Goal: Task Accomplishment & Management: Manage account settings

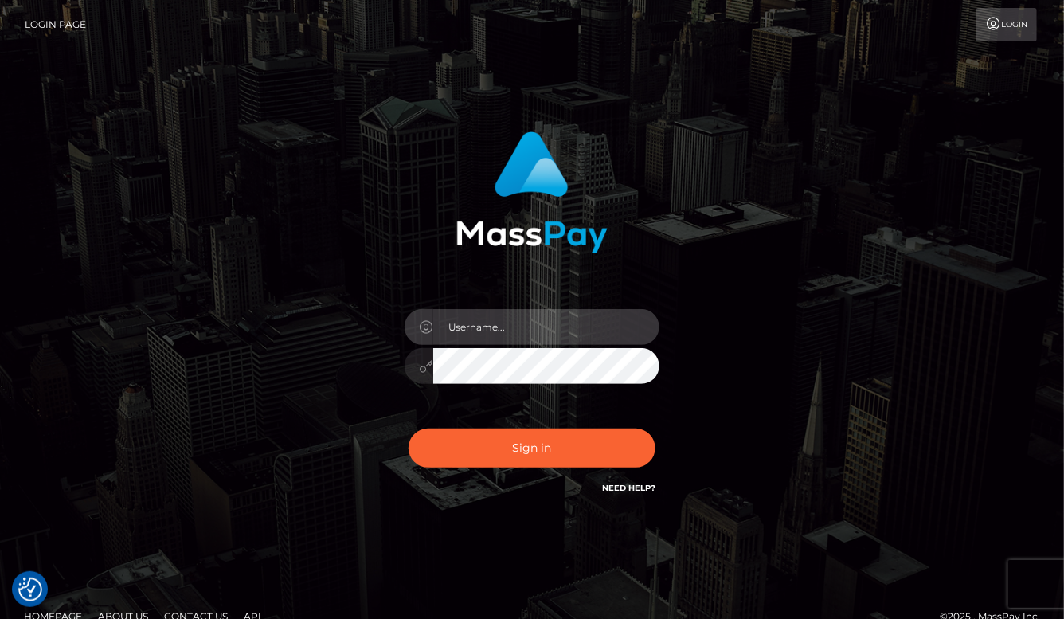
type input "aluasupport"
click at [532, 448] on button "Sign in" at bounding box center [532, 448] width 247 height 39
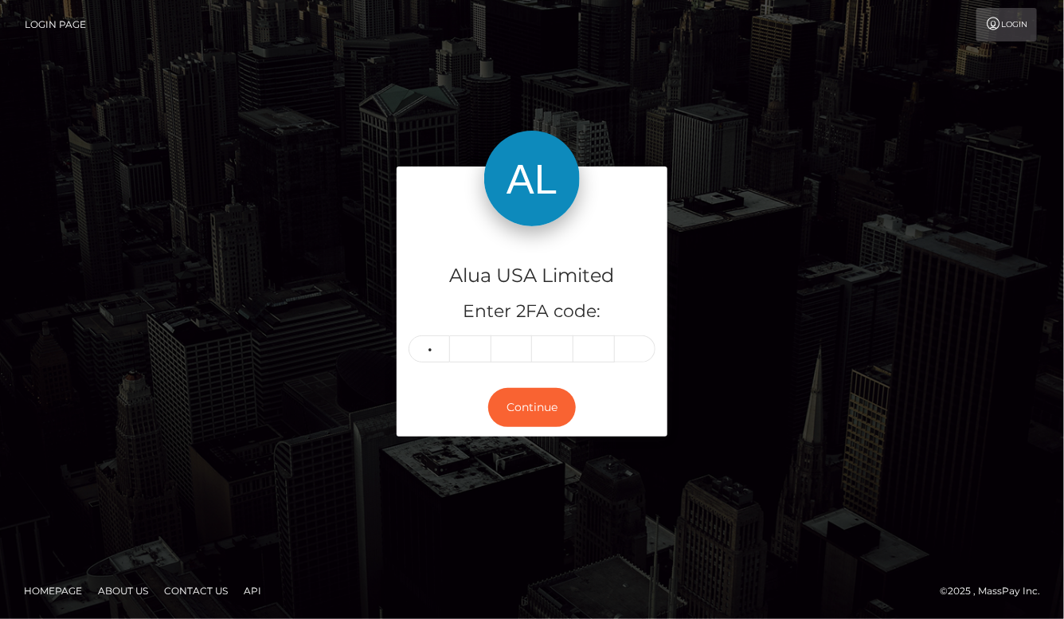
type input "9"
type input "8"
type input "3"
type input "8"
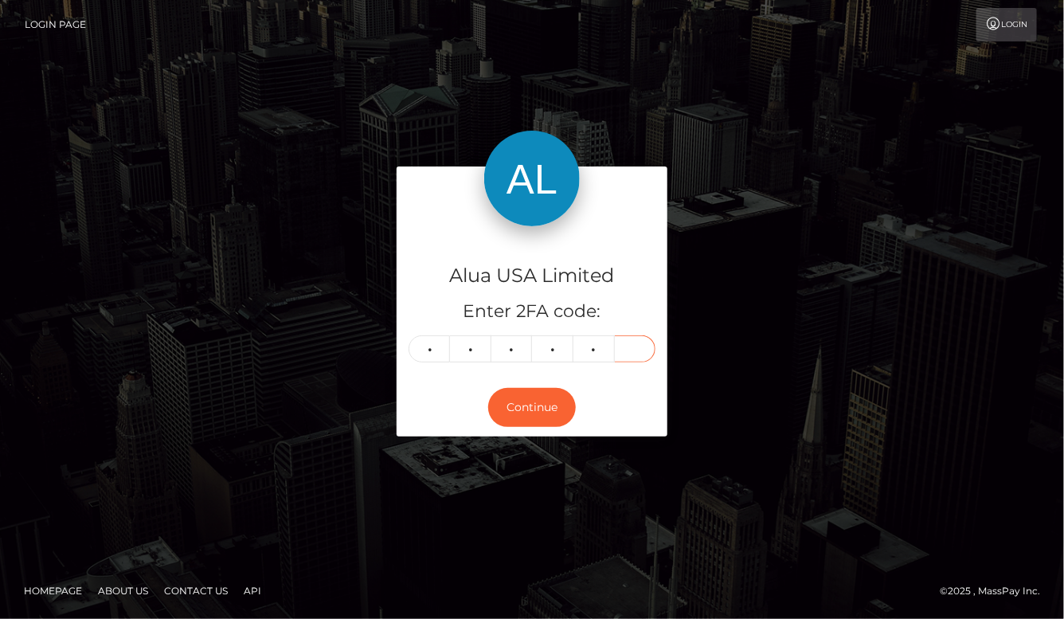
type input "2"
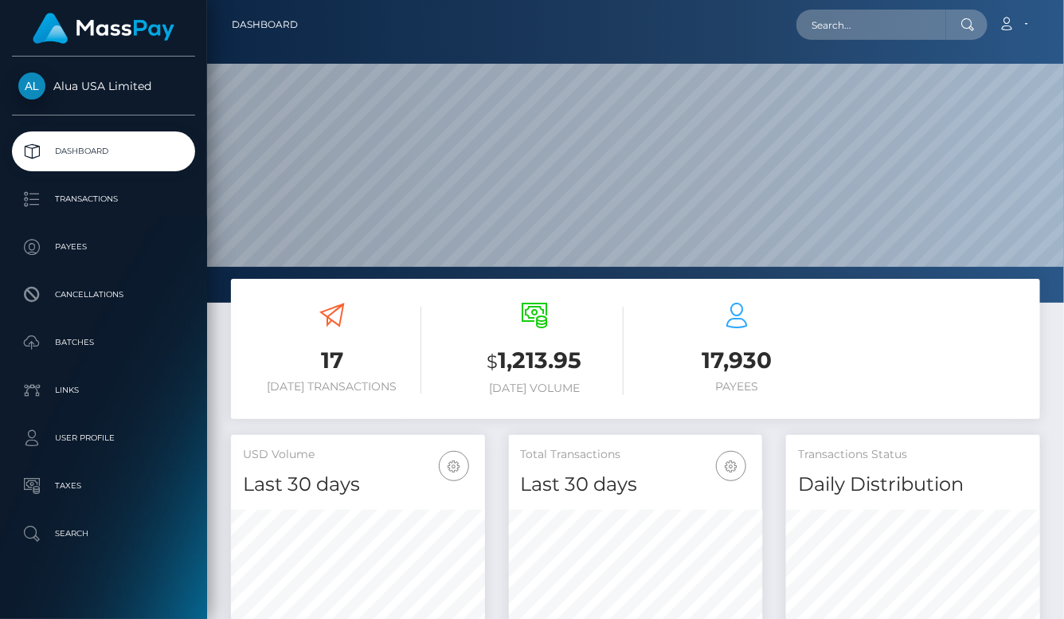
scroll to position [280, 253]
click at [923, 30] on input "text" at bounding box center [872, 25] width 150 height 30
paste input "6881d5bfeb092b49a70108f8"
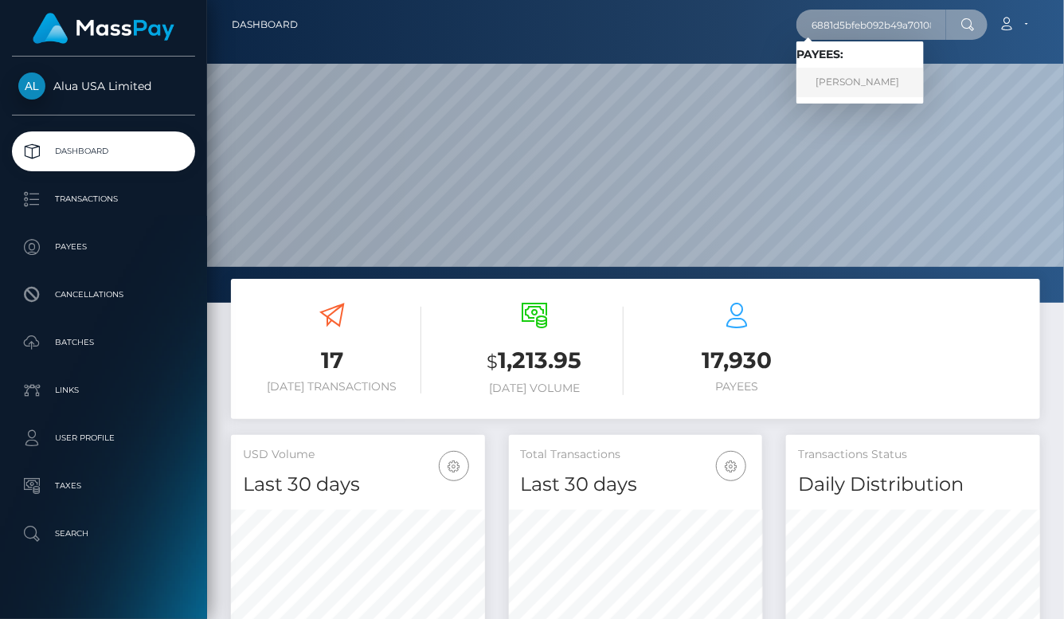
type input "6881d5bfeb092b49a70108f8"
click at [836, 86] on link "Liana Grace Tarca" at bounding box center [860, 82] width 127 height 29
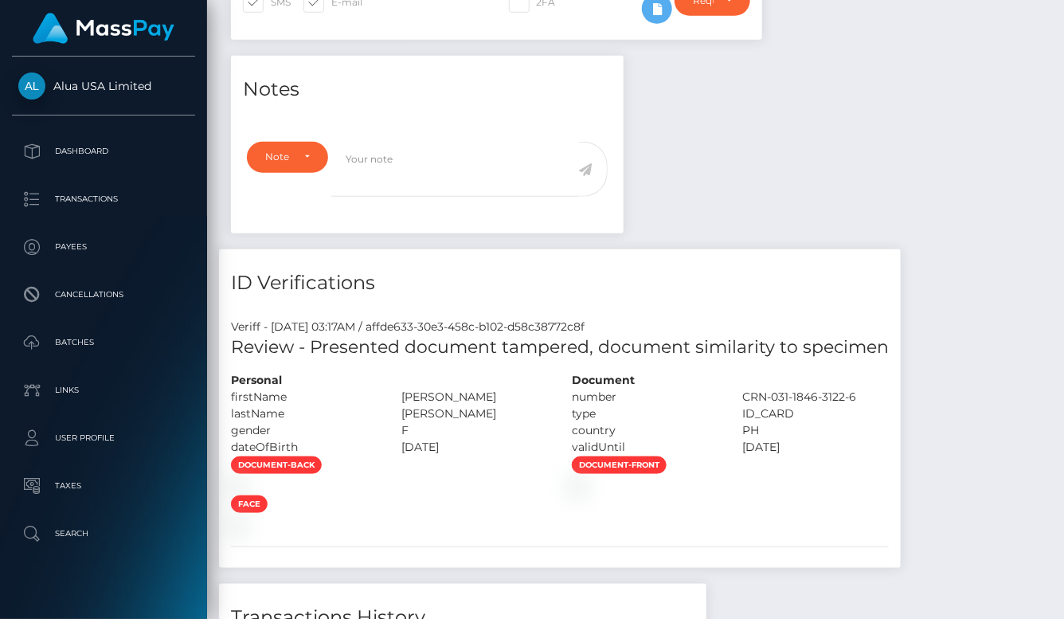
scroll to position [191, 253]
click at [870, 213] on div "Notes Note Type Compliance Clear Compliance General Note Type" at bounding box center [635, 425] width 833 height 739
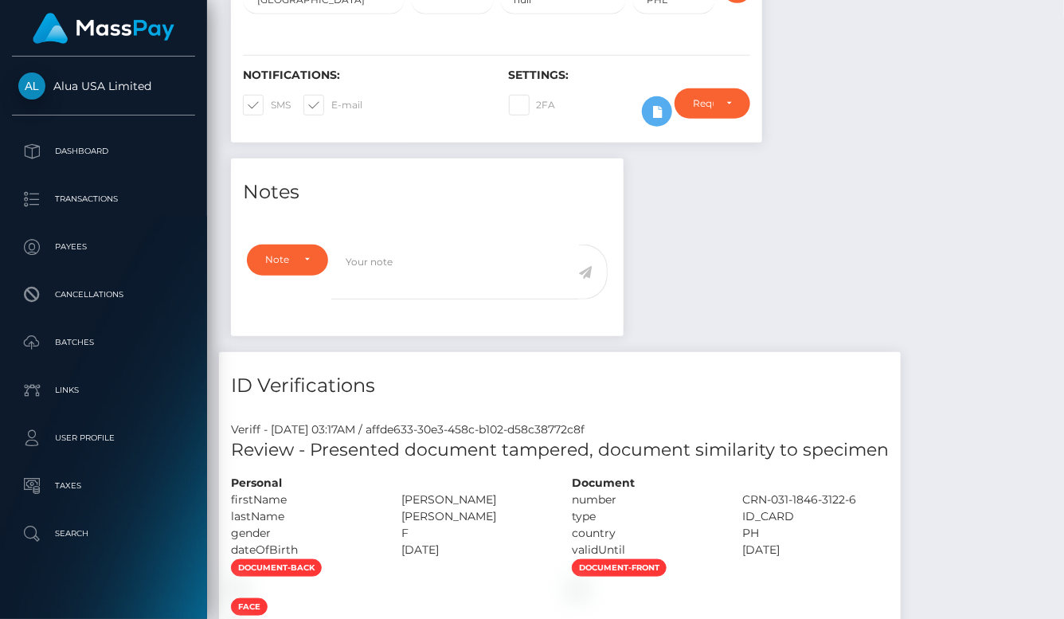
scroll to position [276, 0]
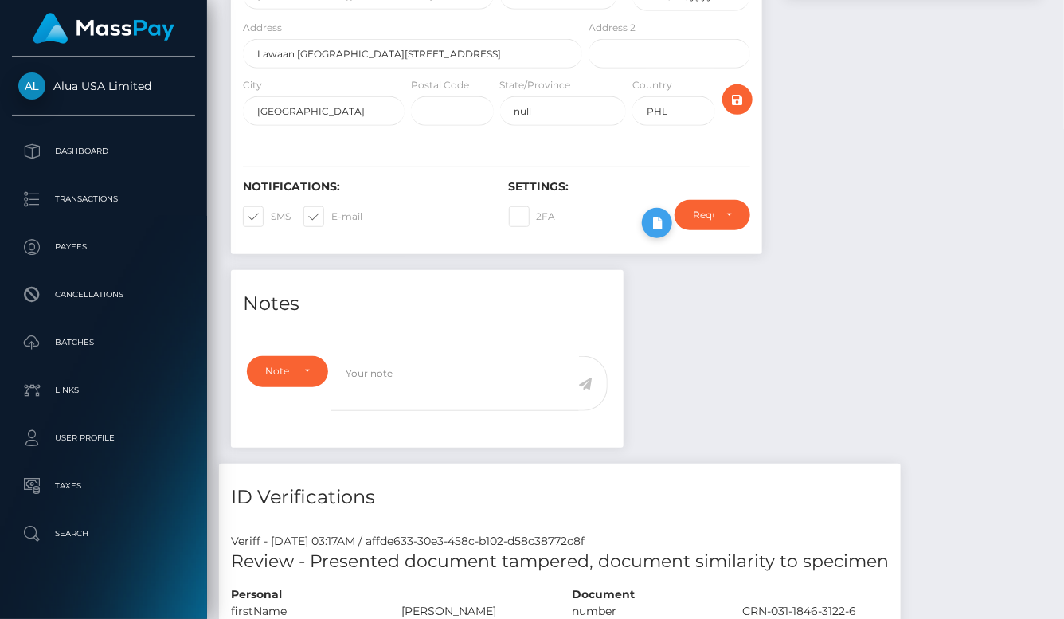
click at [657, 229] on icon at bounding box center [657, 224] width 19 height 20
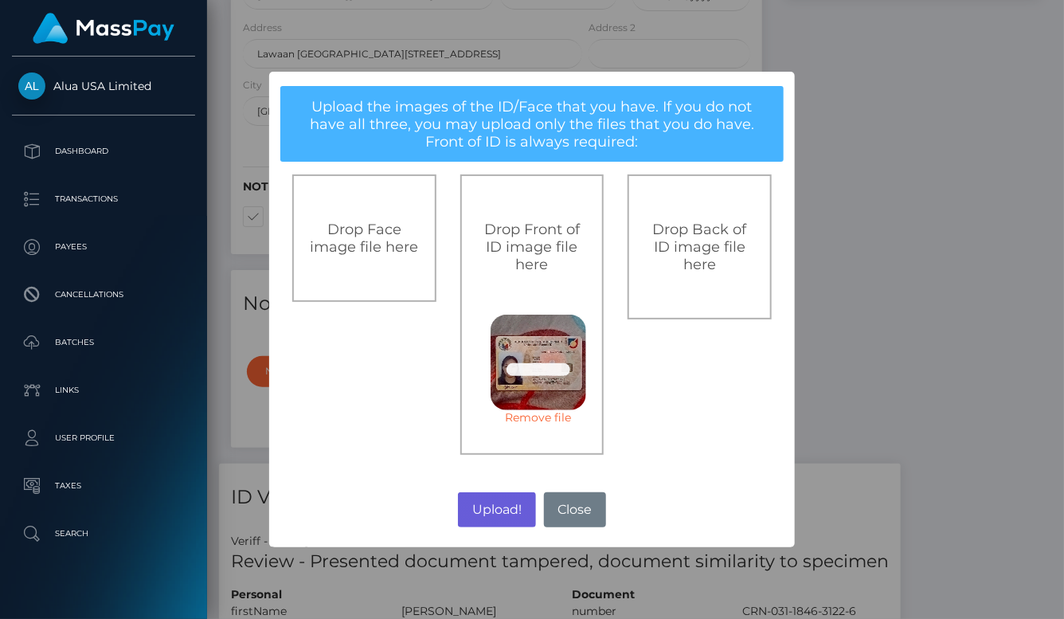
click at [517, 509] on button "Upload!" at bounding box center [496, 509] width 77 height 35
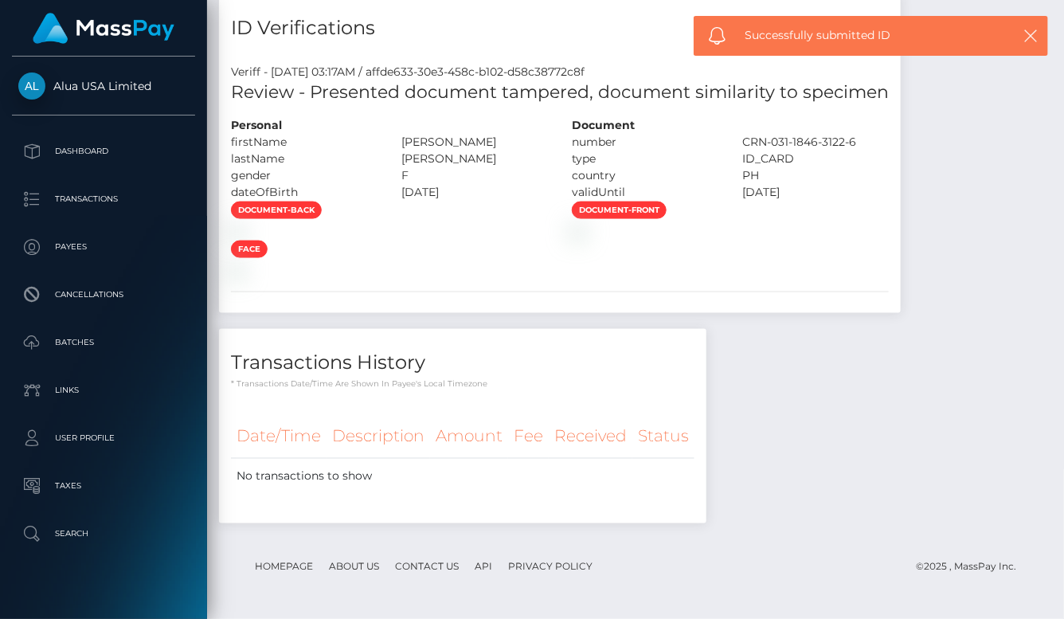
scroll to position [1021, 0]
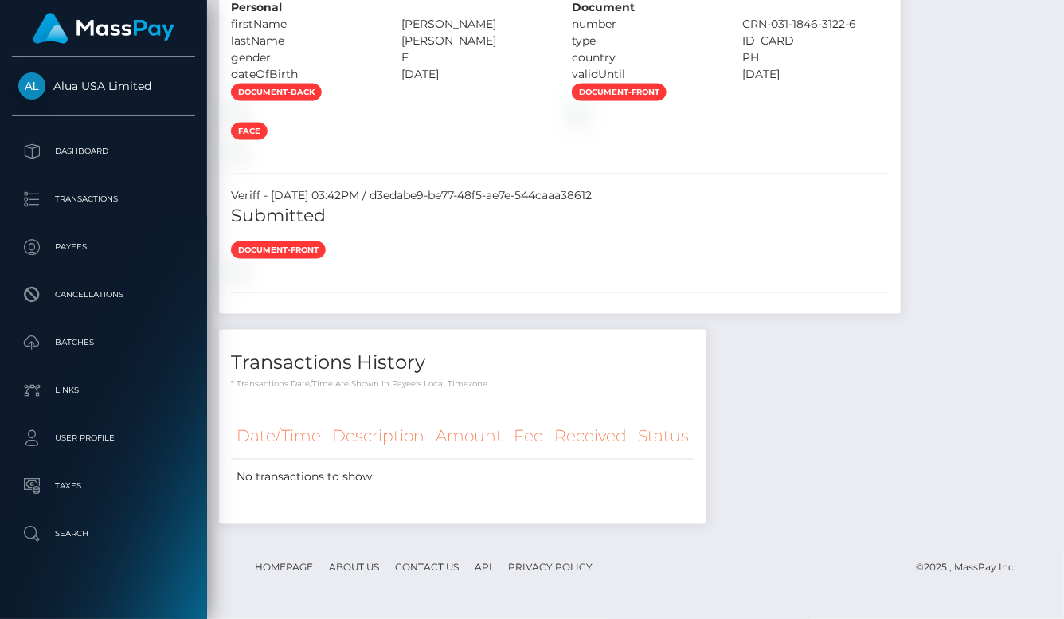
scroll to position [1435, 0]
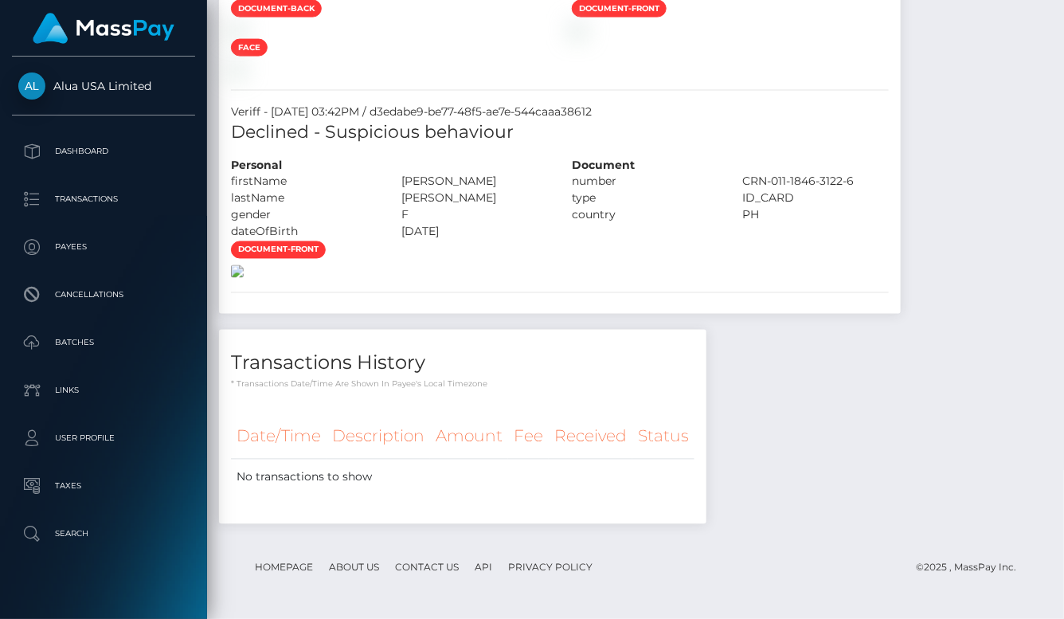
scroll to position [1532, 0]
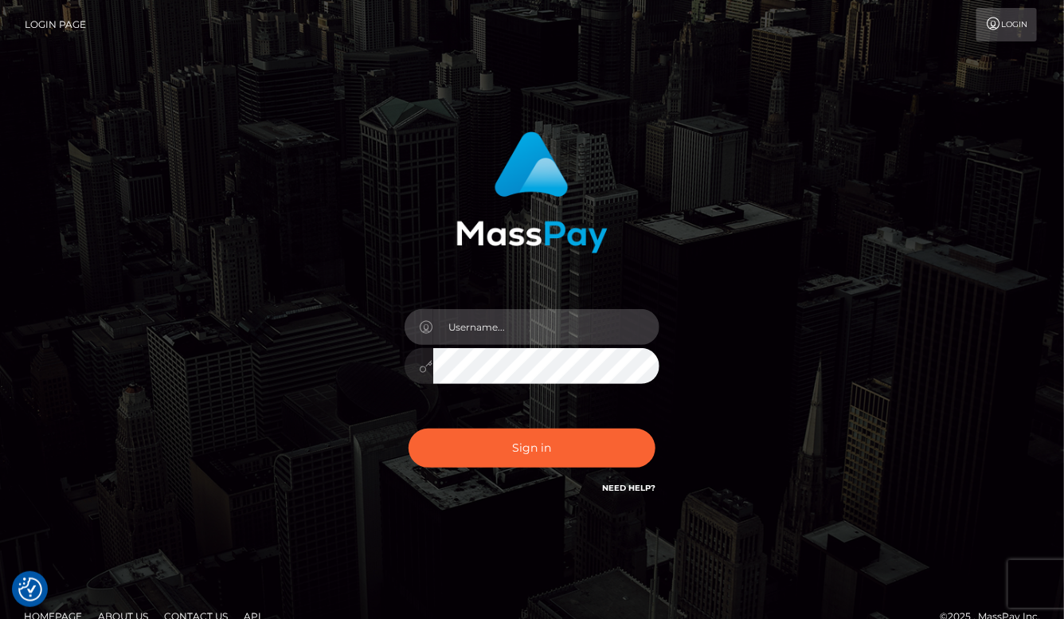
type input "aluasupport"
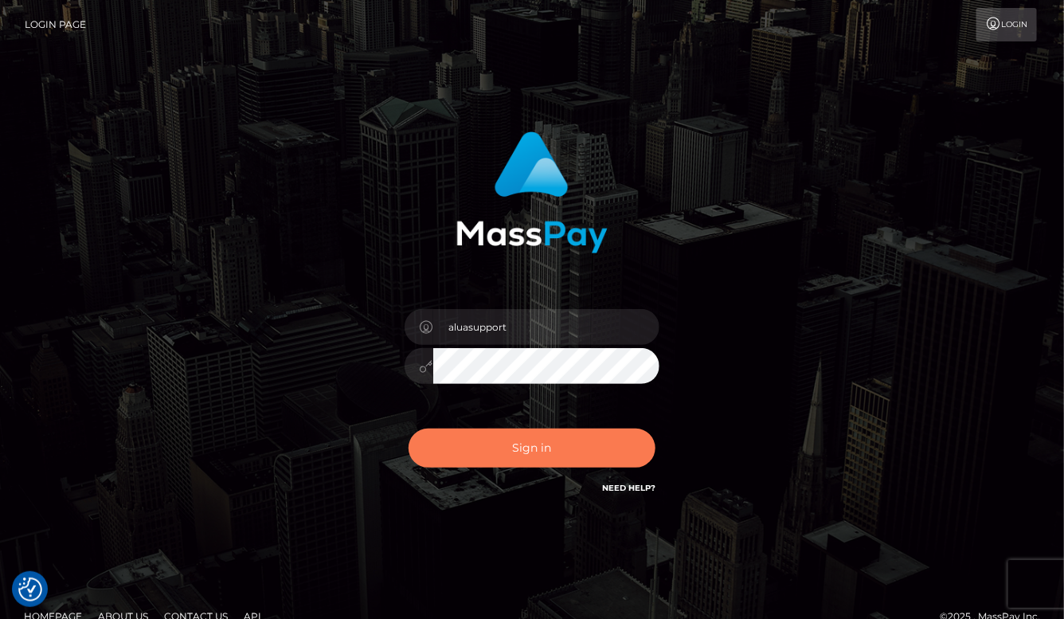
click at [606, 452] on button "Sign in" at bounding box center [532, 448] width 247 height 39
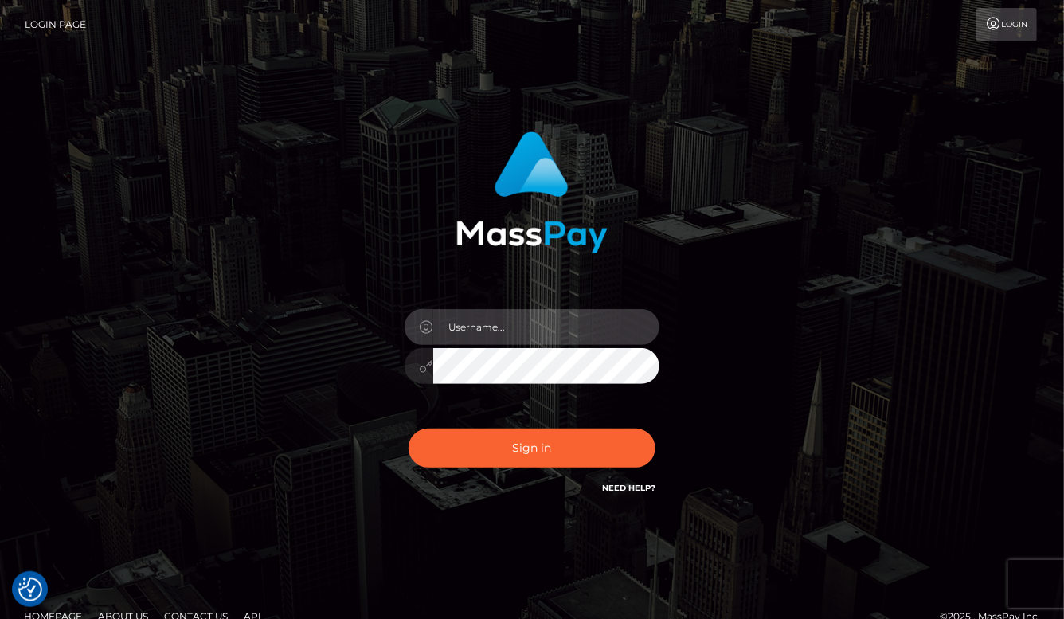
type input "aluasupport"
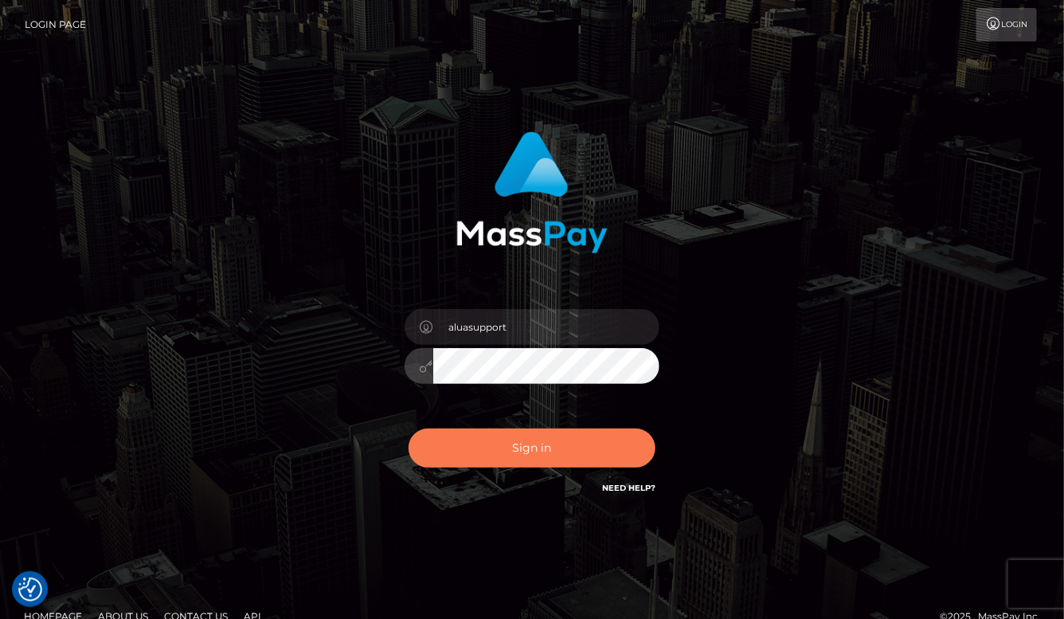
click at [549, 429] on button "Sign in" at bounding box center [532, 448] width 247 height 39
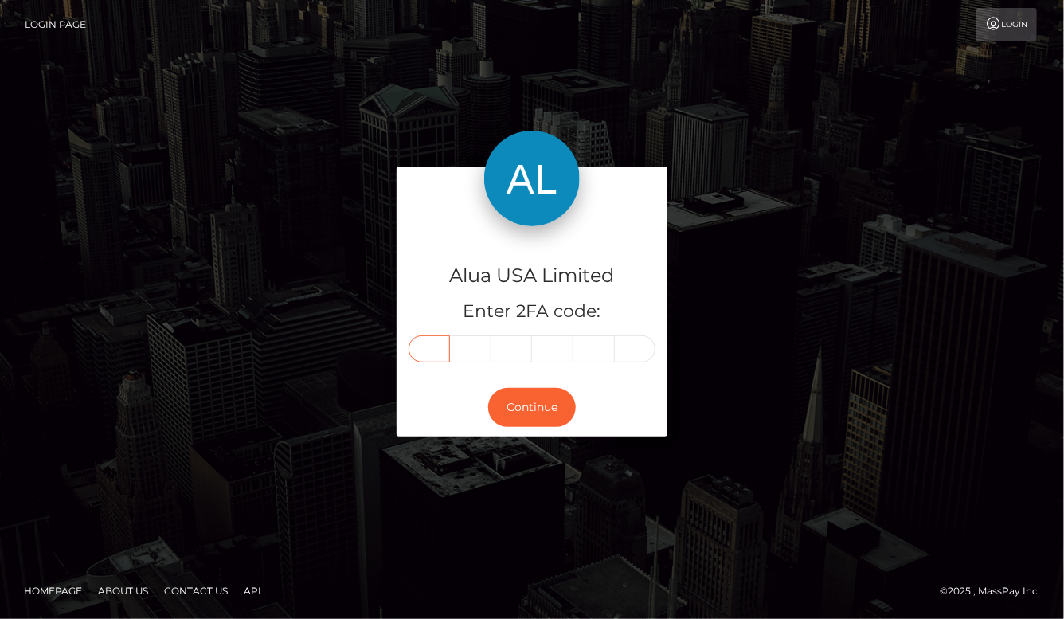
click at [429, 339] on input "text" at bounding box center [429, 348] width 41 height 27
type input "8"
type input "6"
type input "0"
type input "2"
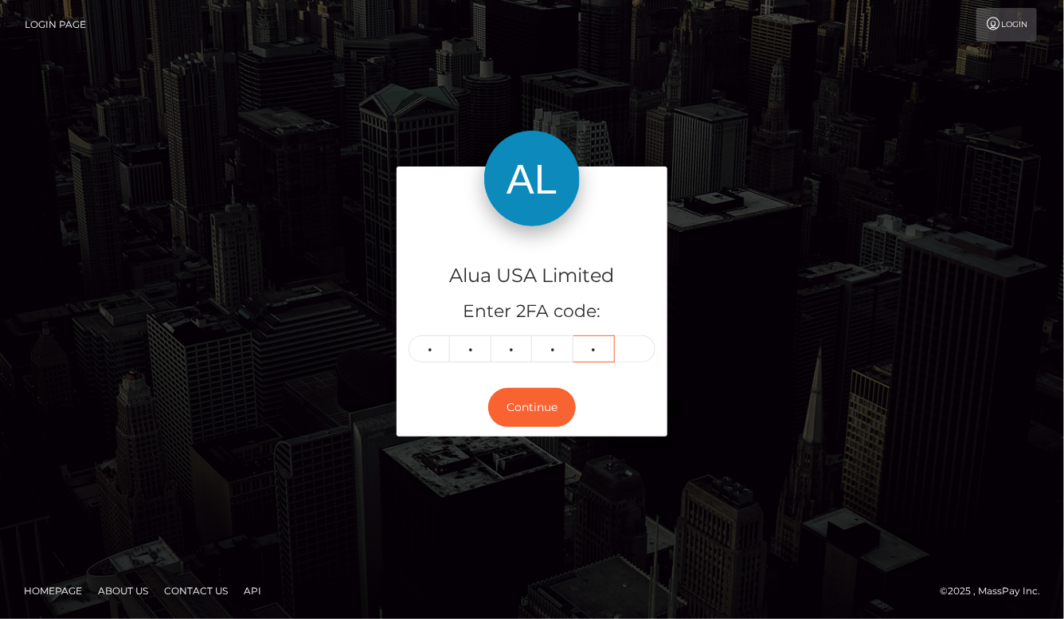
type input "4"
type input "5"
click at [532, 407] on button "Continue" at bounding box center [532, 407] width 88 height 39
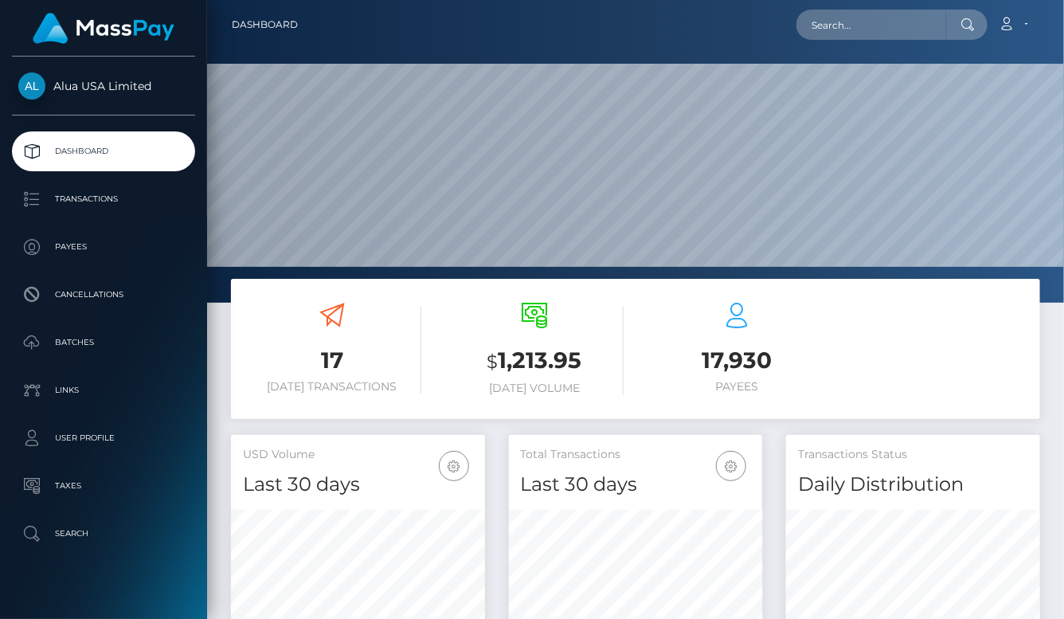
scroll to position [280, 253]
click at [852, 28] on input "text" at bounding box center [872, 25] width 150 height 30
paste input "6881d5bfeb092b49a70108f8"
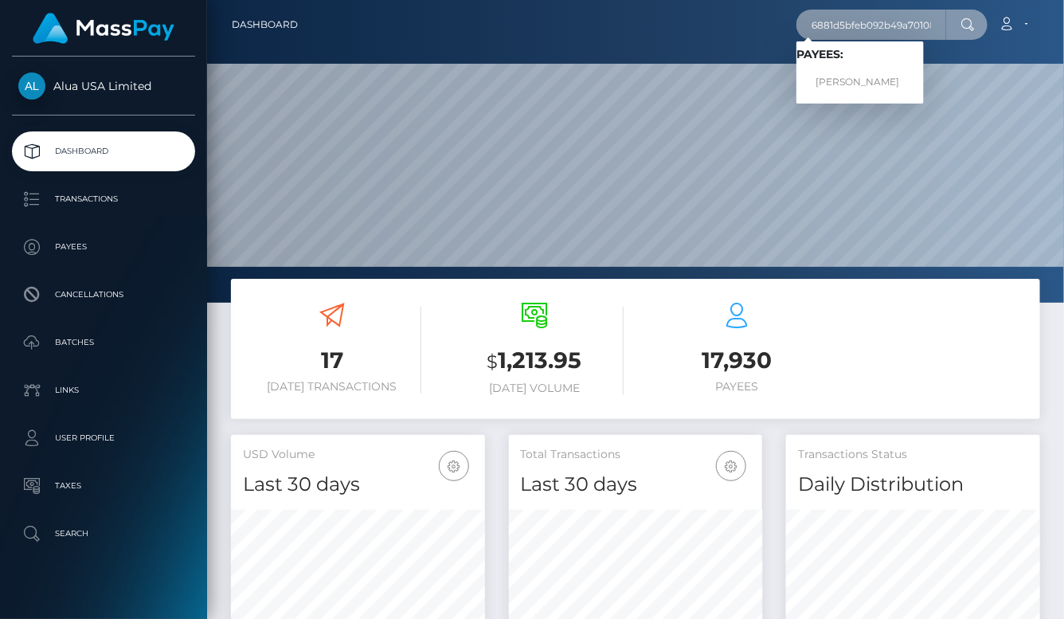
type input "6881d5bfeb092b49a70108f8"
click at [850, 73] on link "Liana Grace Tarca" at bounding box center [860, 82] width 127 height 29
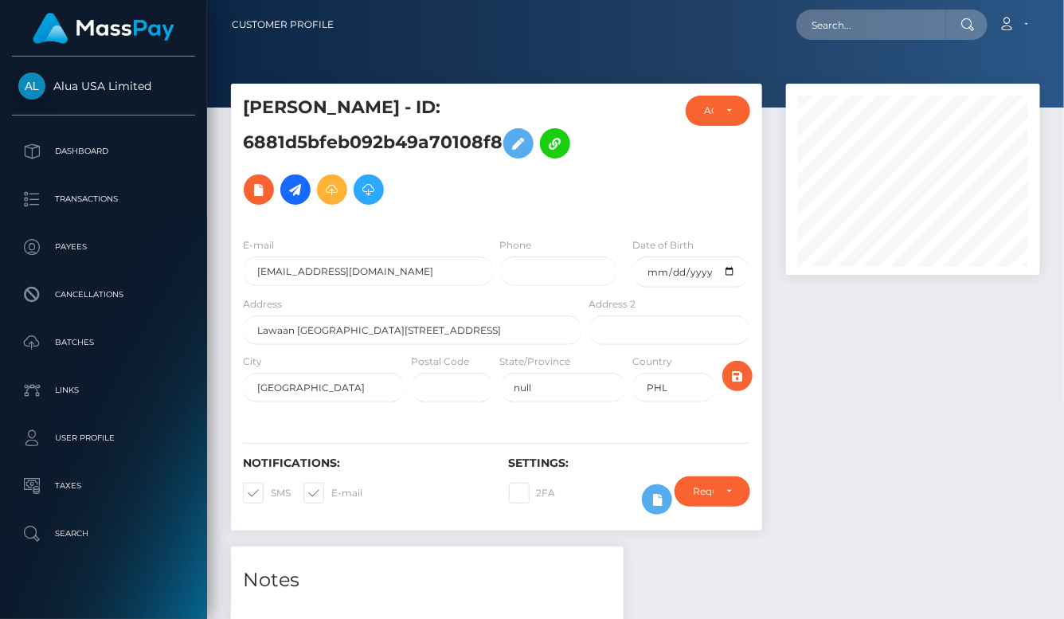
scroll to position [191, 253]
click at [651, 503] on icon at bounding box center [657, 500] width 19 height 20
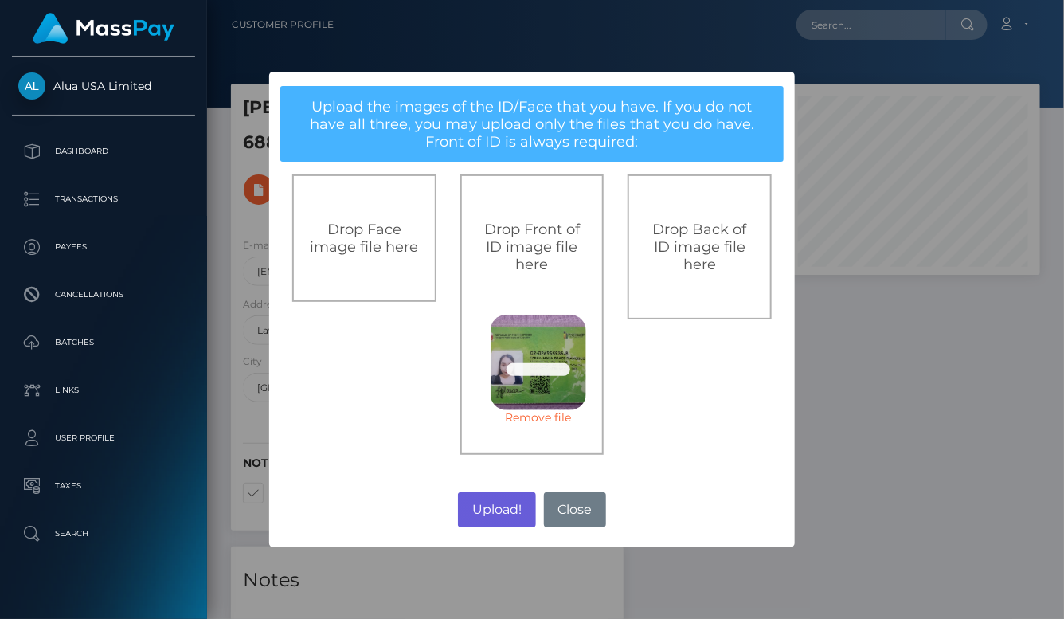
click at [496, 511] on button "Upload!" at bounding box center [496, 509] width 77 height 35
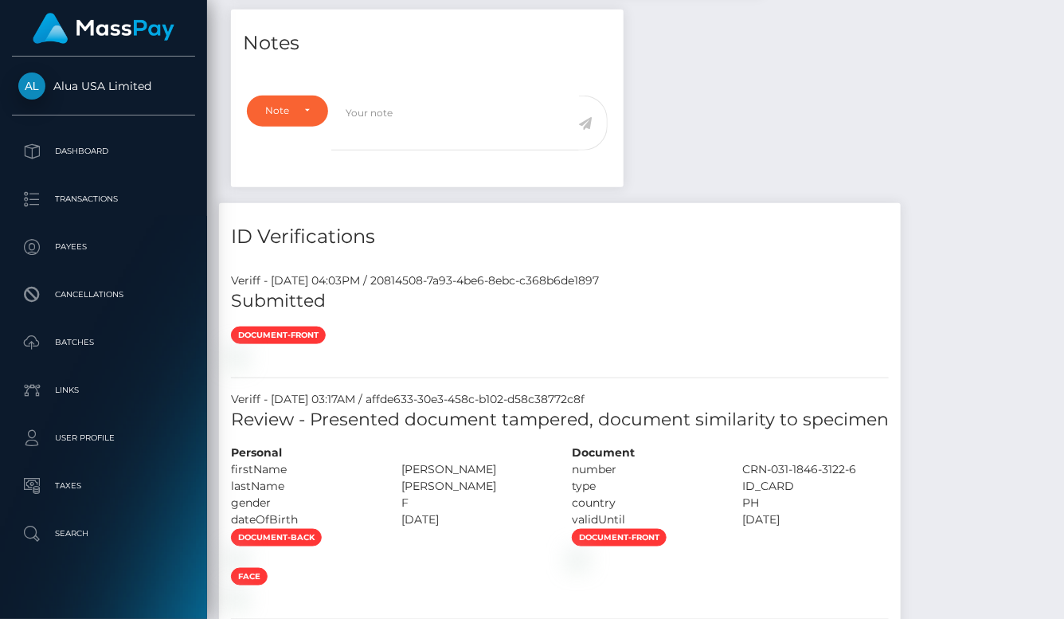
scroll to position [538, 0]
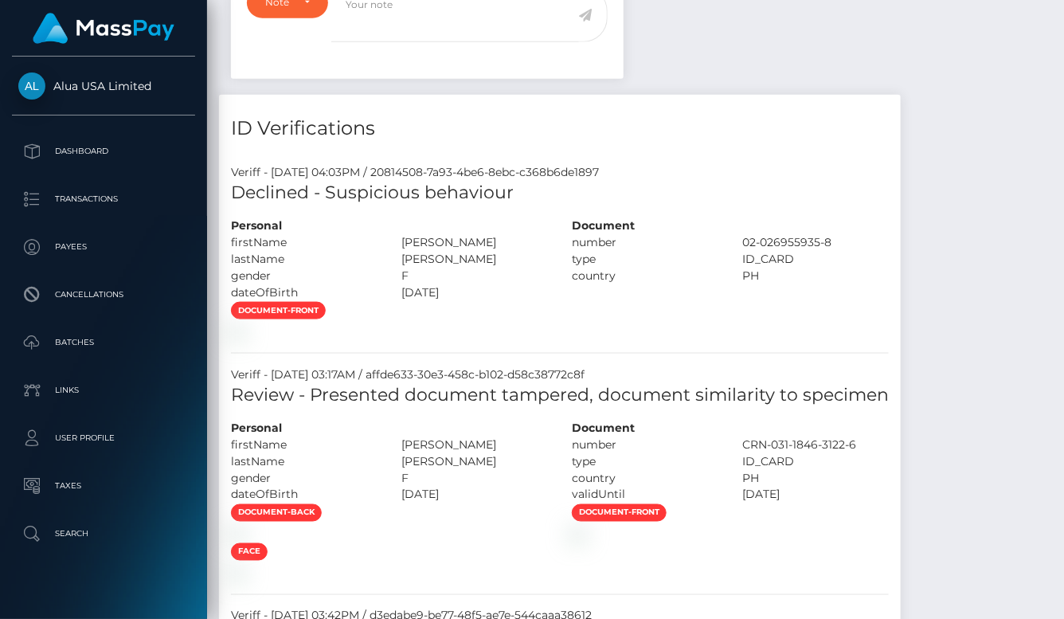
scroll to position [802, 0]
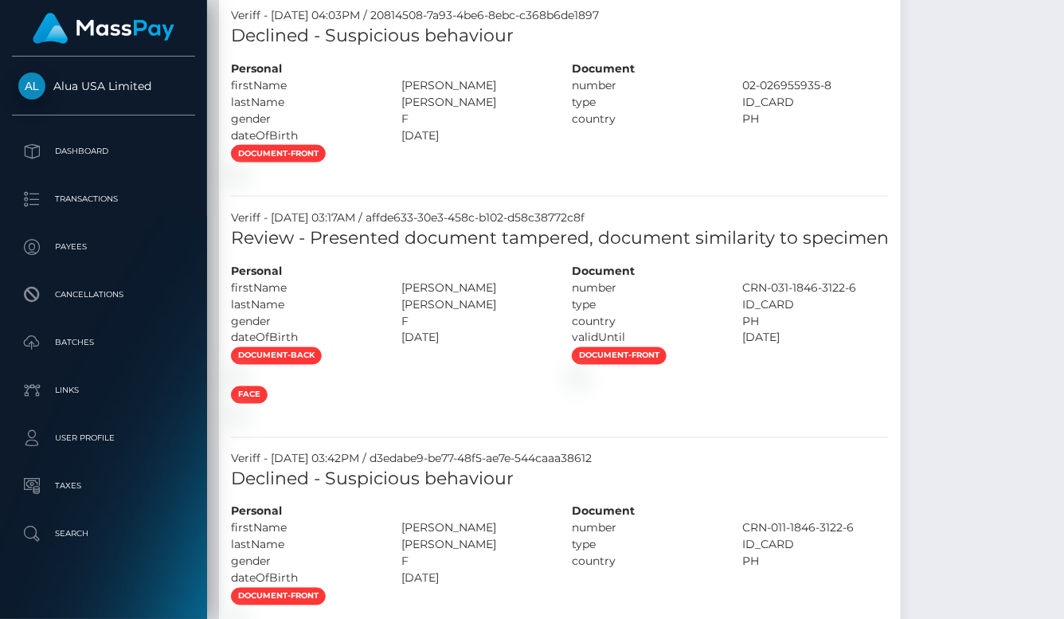
click at [799, 183] on div "document-front" at bounding box center [560, 163] width 682 height 39
click at [704, 165] on div "document-front" at bounding box center [560, 163] width 682 height 39
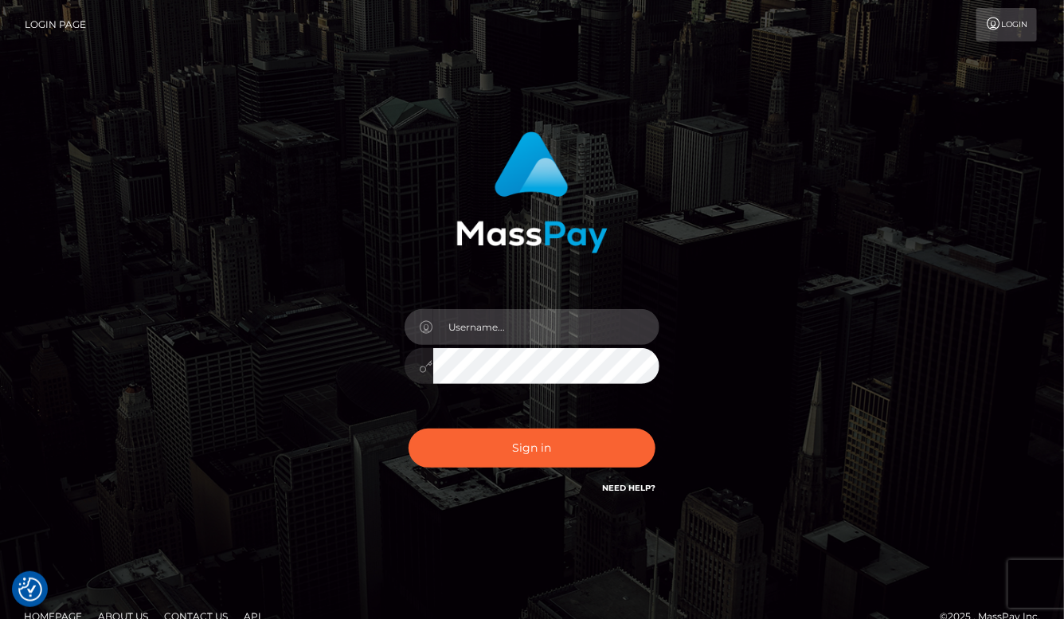
type input "aluasupport"
click at [532, 448] on button "Sign in" at bounding box center [532, 448] width 247 height 39
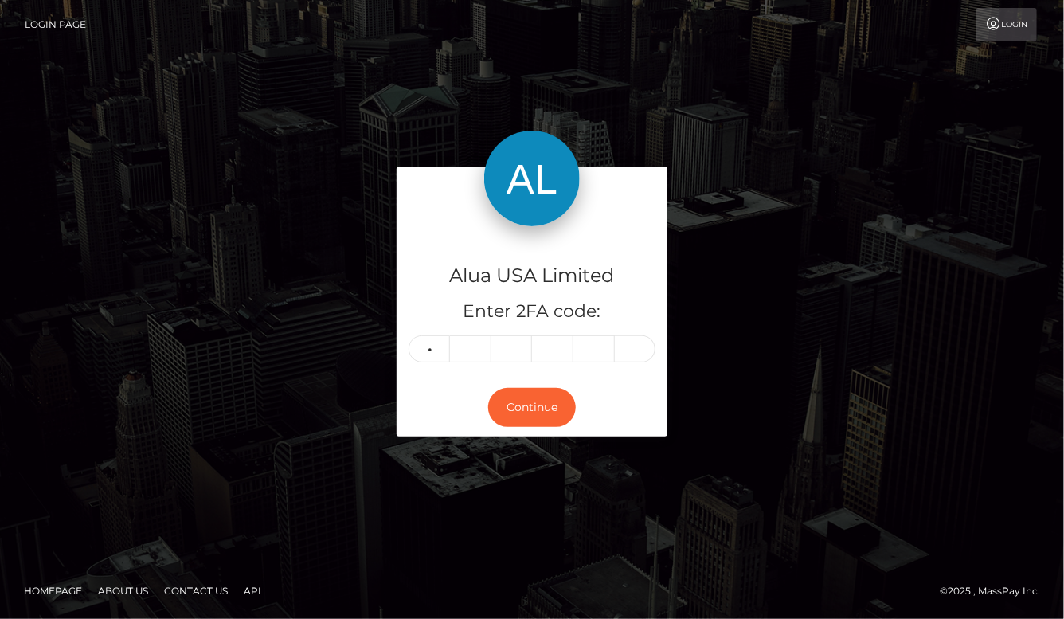
type input "8"
type input "5"
type input "9"
type input "7"
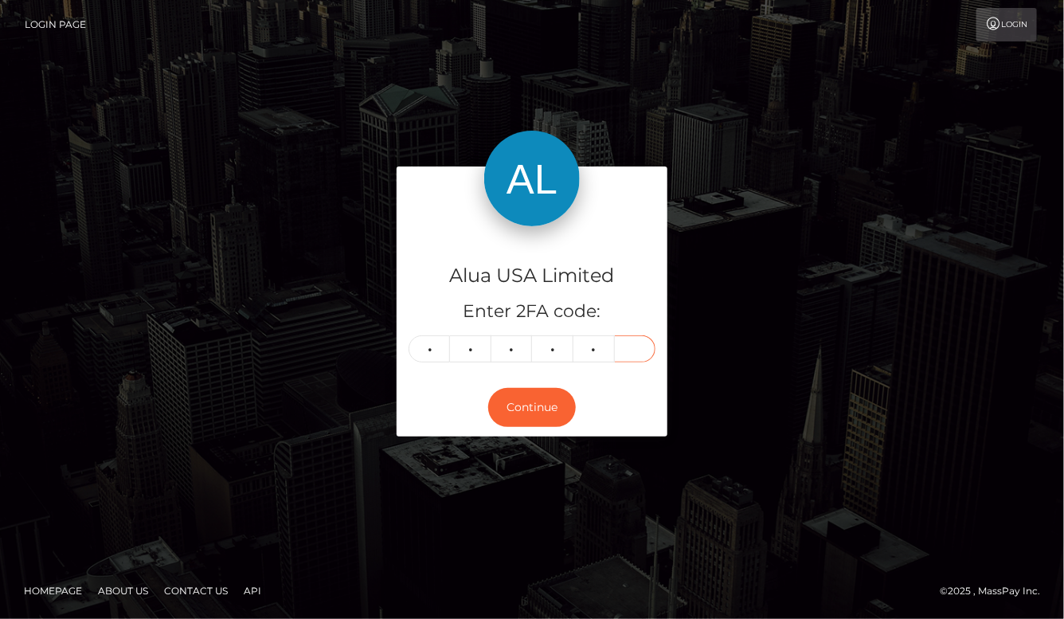
type input "7"
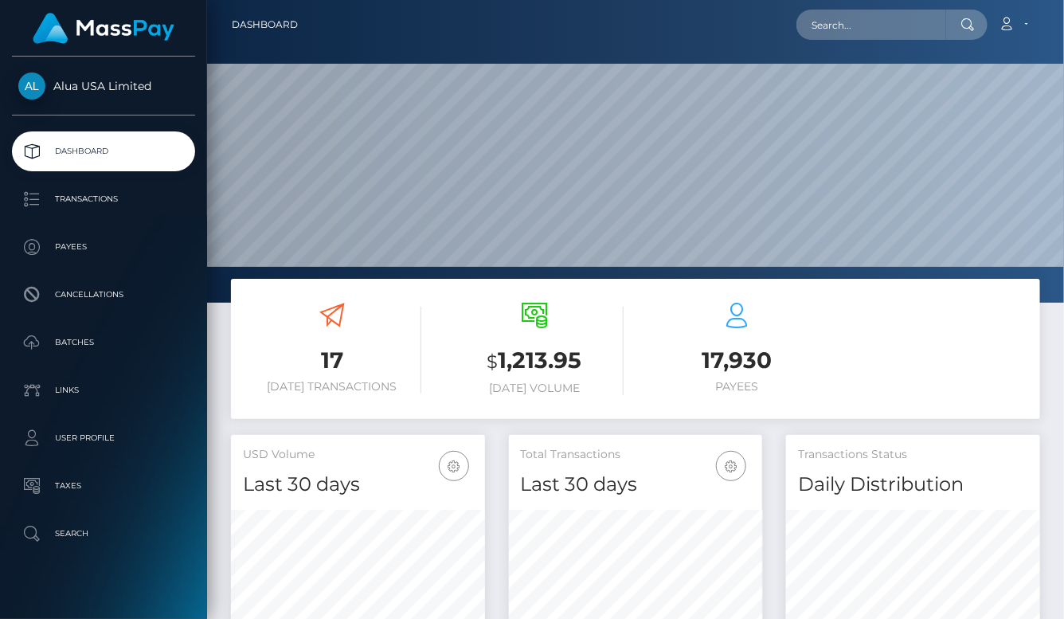
scroll to position [280, 253]
click at [886, 22] on input "text" at bounding box center [872, 25] width 150 height 30
paste input "6881d5bfeb092b49a70108f8"
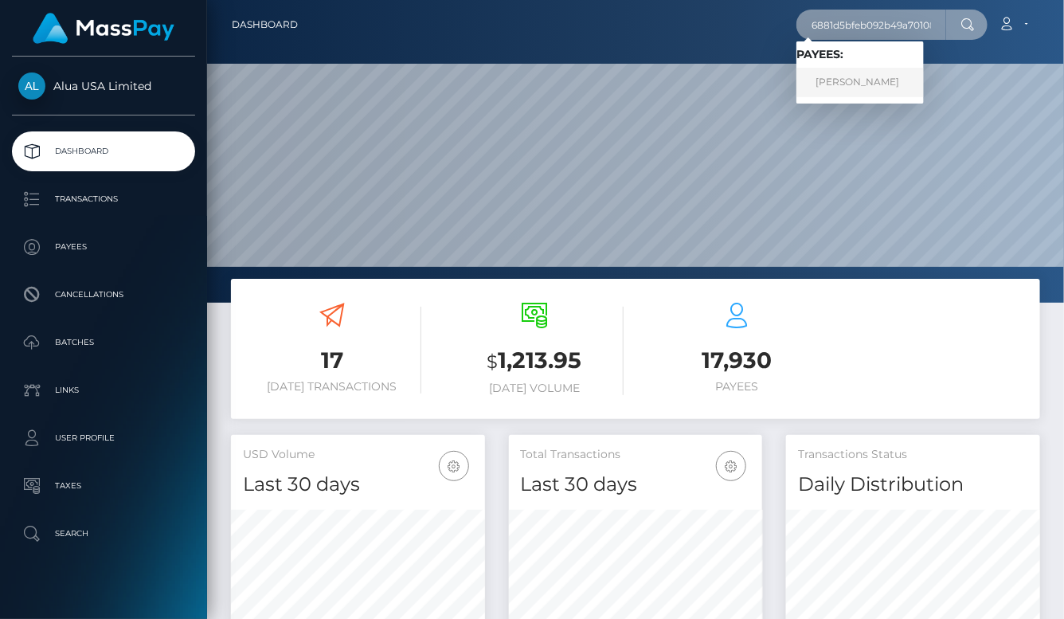
type input "6881d5bfeb092b49a70108f8"
click at [863, 76] on link "Liana Grace Tarca" at bounding box center [860, 82] width 127 height 29
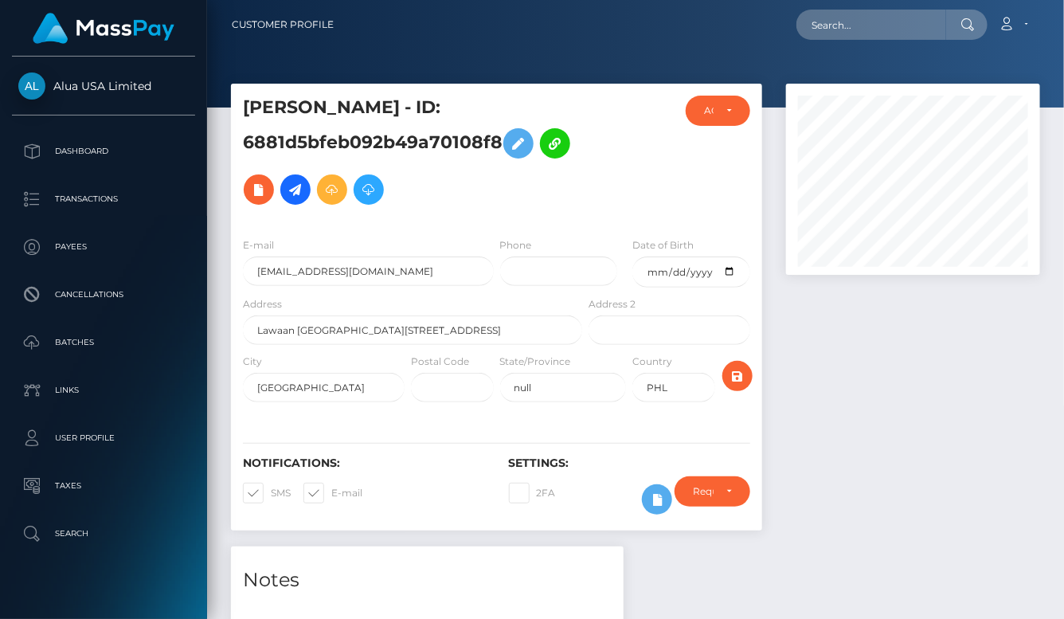
scroll to position [191, 253]
click at [648, 506] on icon at bounding box center [657, 500] width 19 height 20
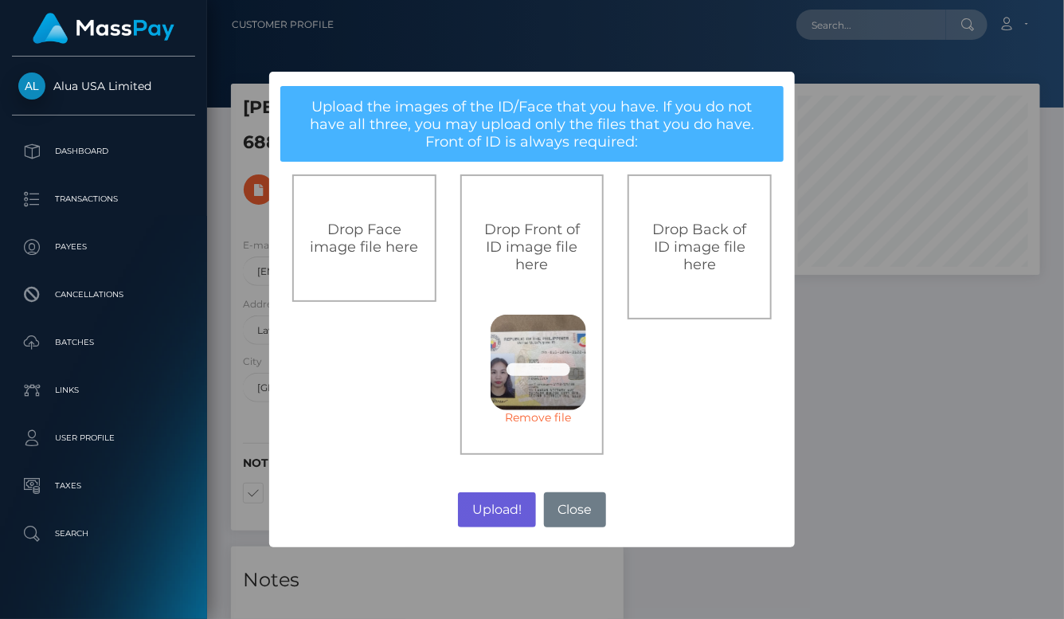
click at [496, 518] on button "Upload!" at bounding box center [496, 509] width 77 height 35
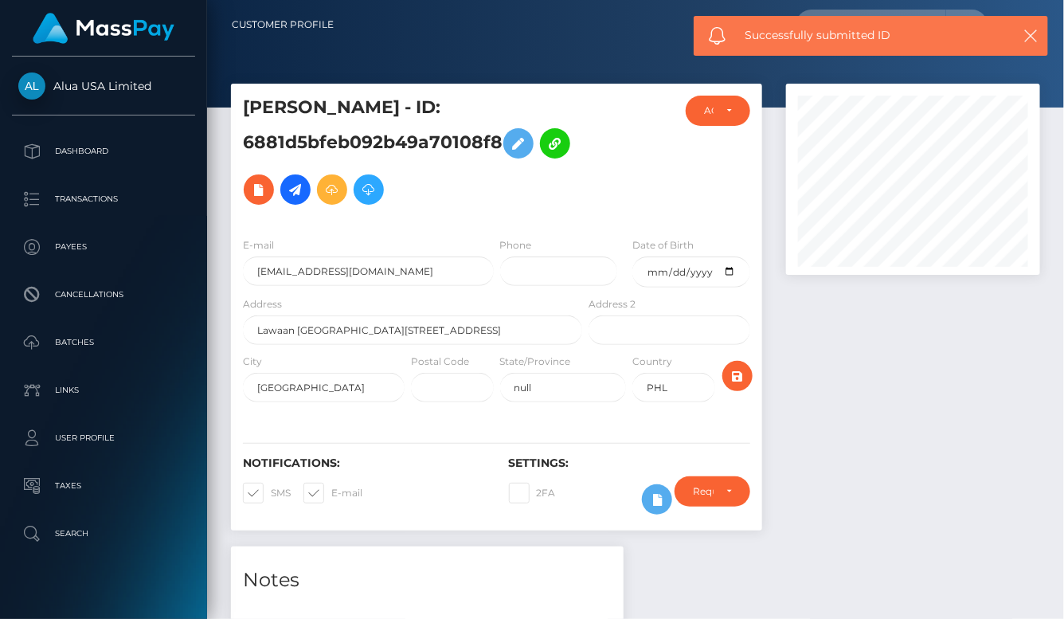
click at [497, 518] on div "2FA" at bounding box center [563, 499] width 133 height 46
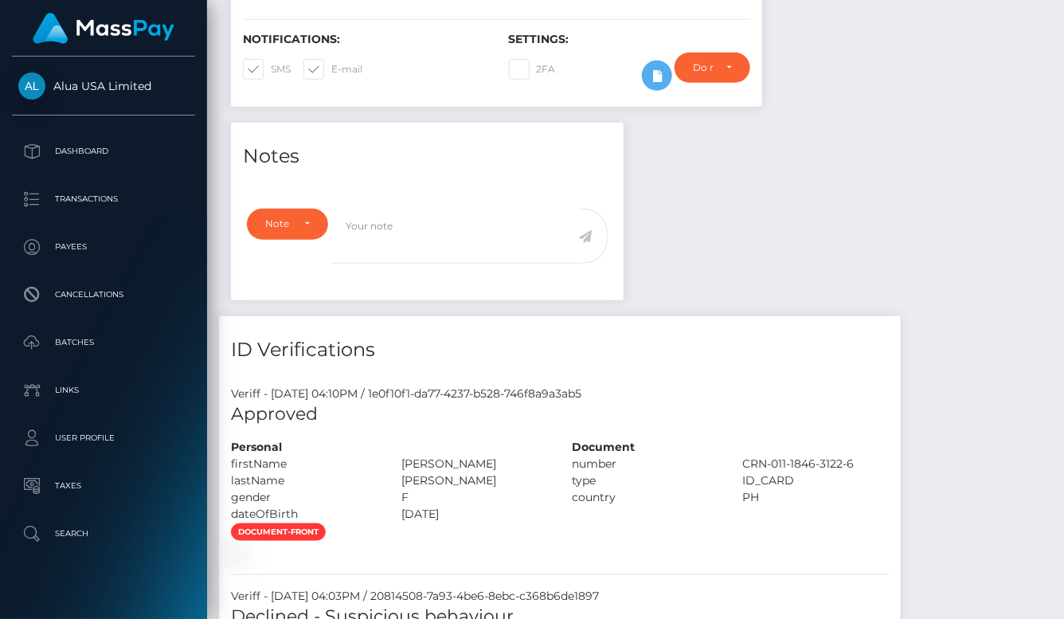
scroll to position [531, 0]
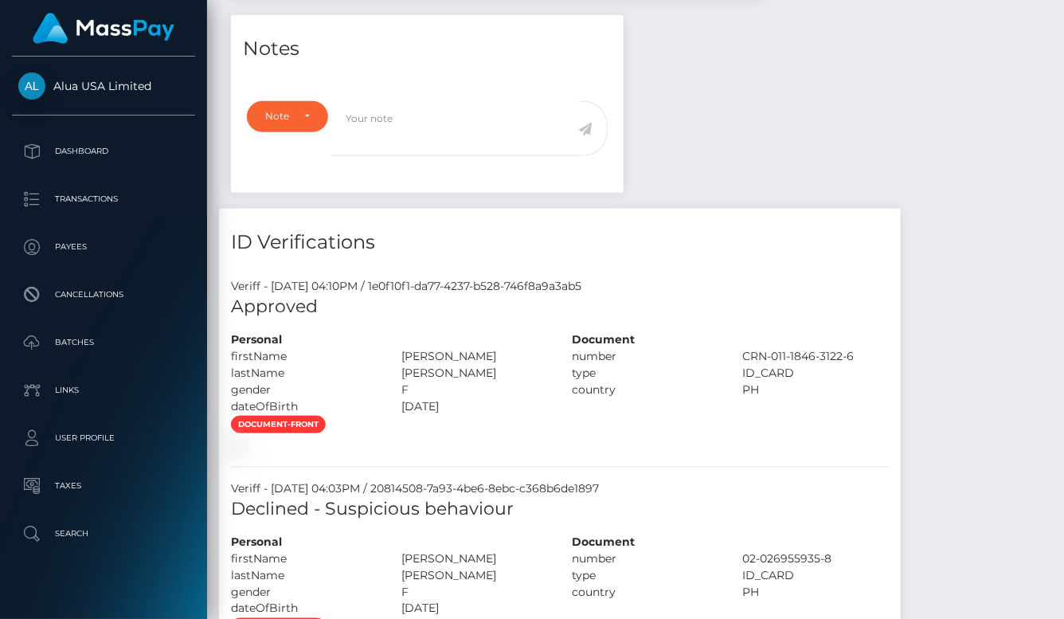
click at [813, 454] on div "document-front" at bounding box center [560, 434] width 682 height 39
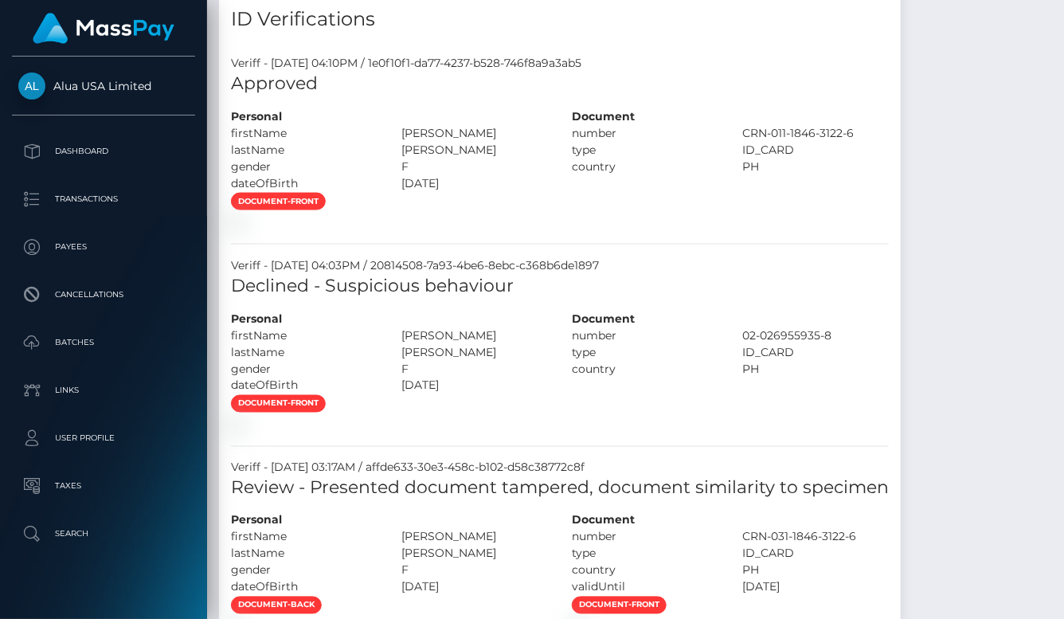
scroll to position [838, 0]
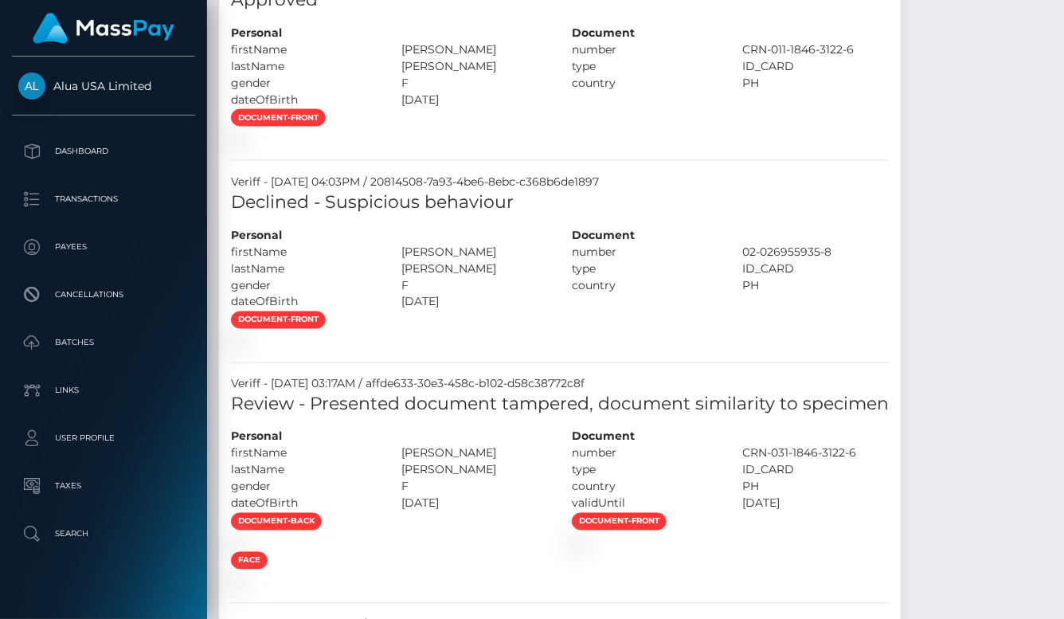
drag, startPoint x: 857, startPoint y: 178, endPoint x: 852, endPoint y: 22, distance: 157.0
click at [857, 147] on div "document-front" at bounding box center [560, 127] width 682 height 39
